Goal: Find specific page/section: Find specific page/section

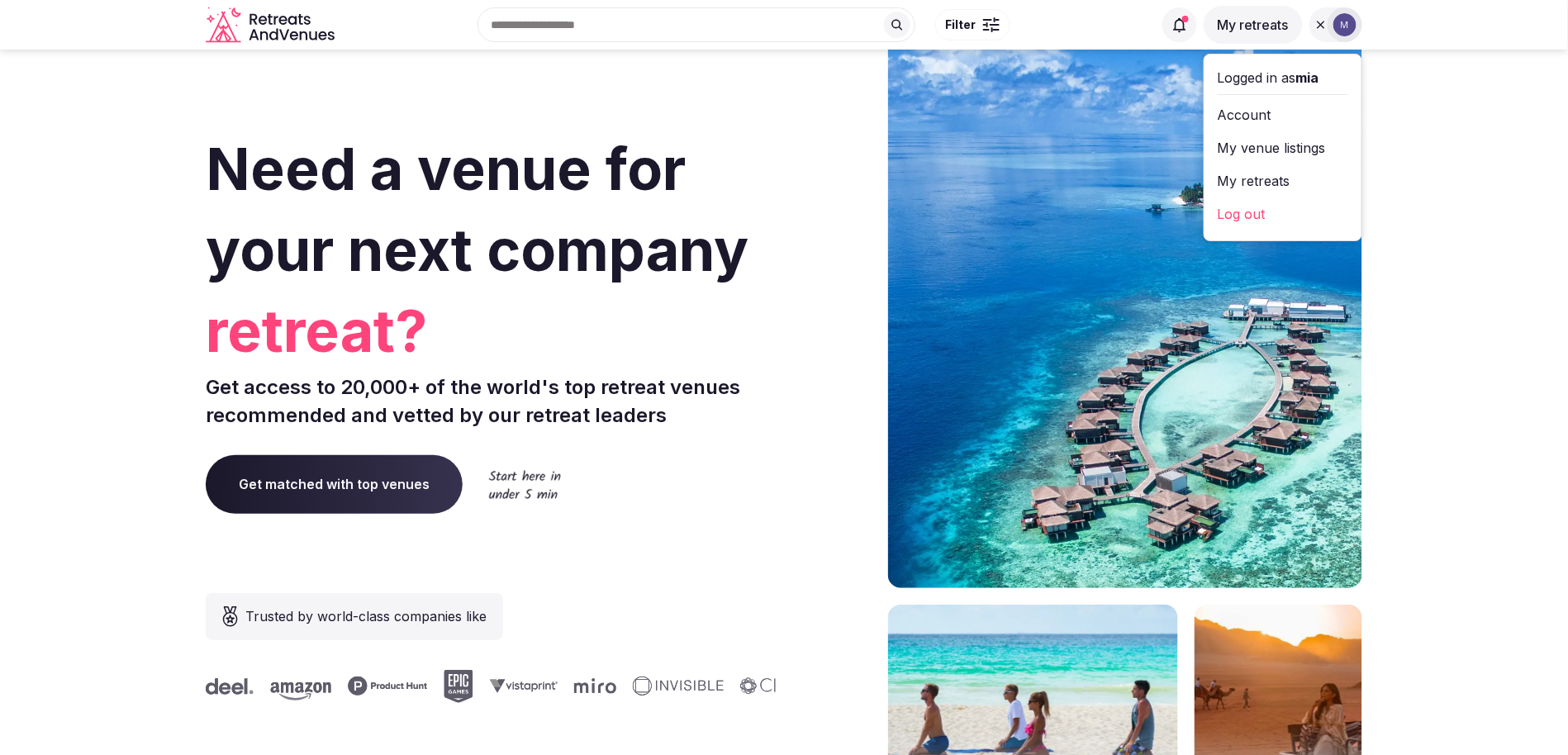
click at [1272, 146] on link "My venue listings" at bounding box center [1283, 148] width 131 height 26
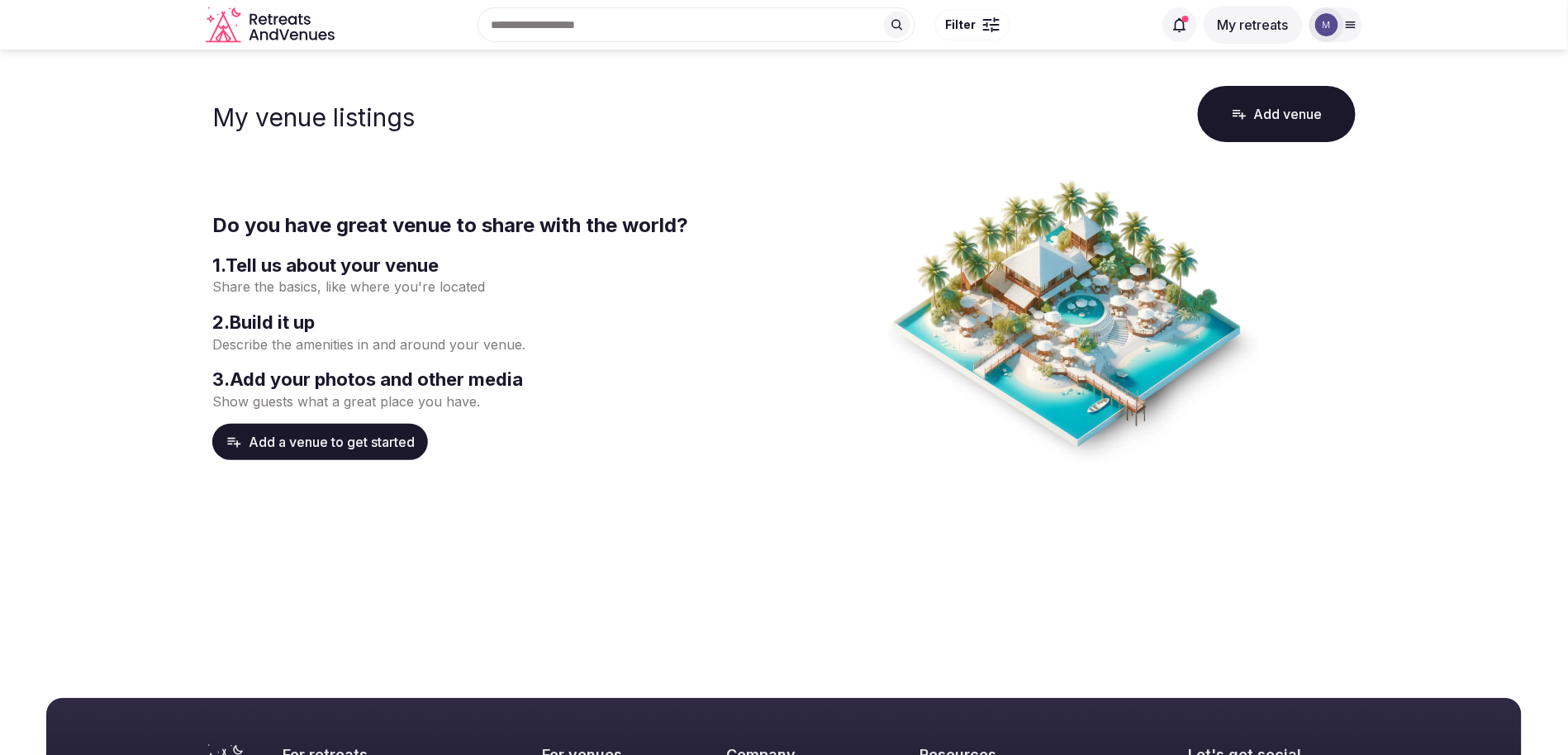
click at [1322, 27] on img at bounding box center [1327, 24] width 24 height 24
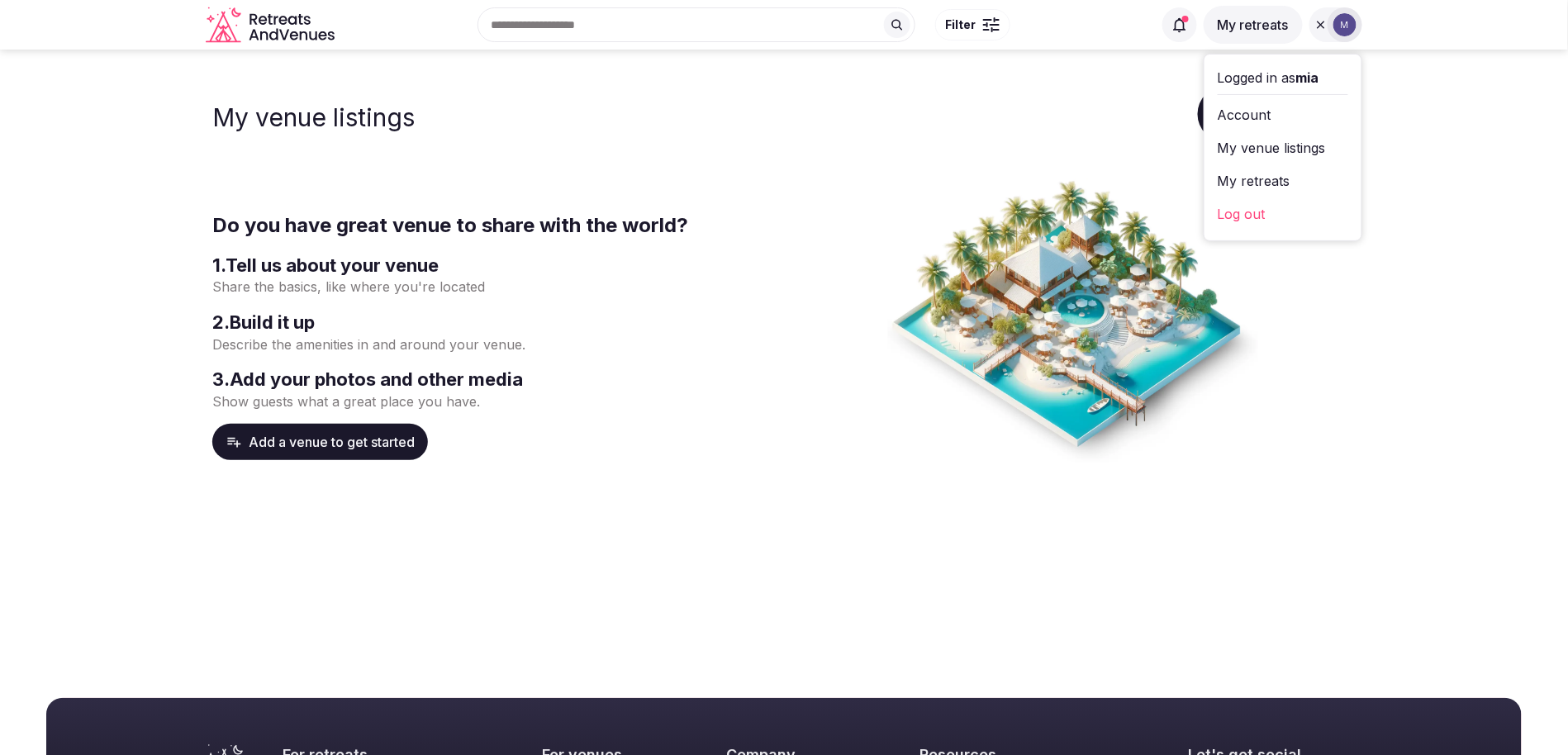
click at [1277, 169] on link "My retreats" at bounding box center [1283, 181] width 131 height 26
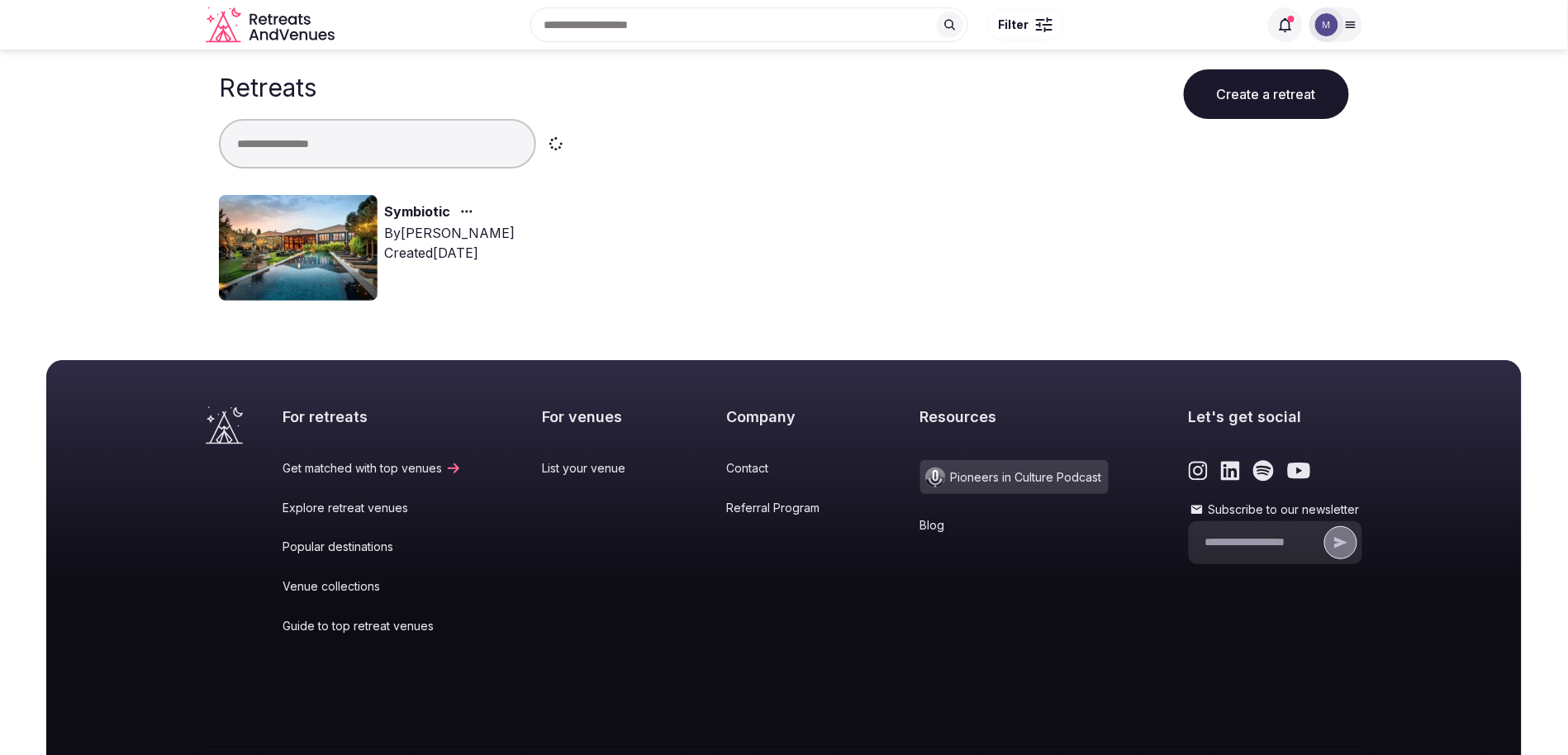
click at [406, 205] on link "Symbiotic" at bounding box center [417, 212] width 66 height 22
